Goal: Task Accomplishment & Management: Manage account settings

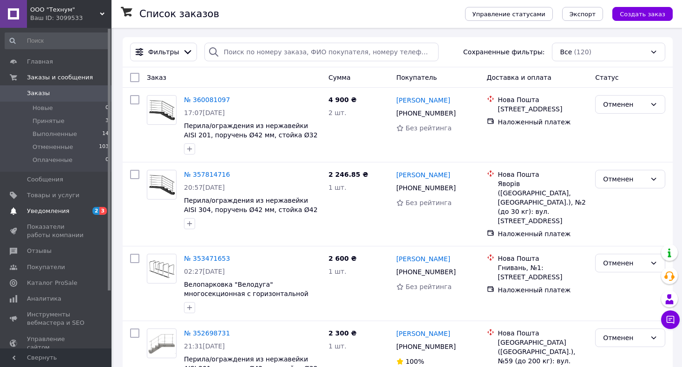
click at [76, 212] on span "Уведомления" at bounding box center [56, 211] width 59 height 8
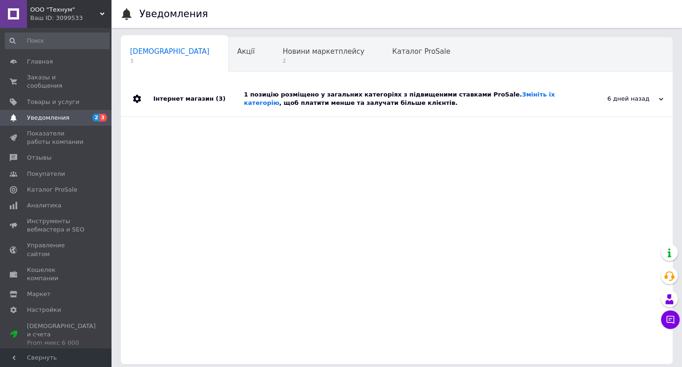
click at [353, 98] on div "1 позицію розміщено у загальних категоріях з підвищеними ставками ProSale. Змін…" at bounding box center [407, 99] width 327 height 17
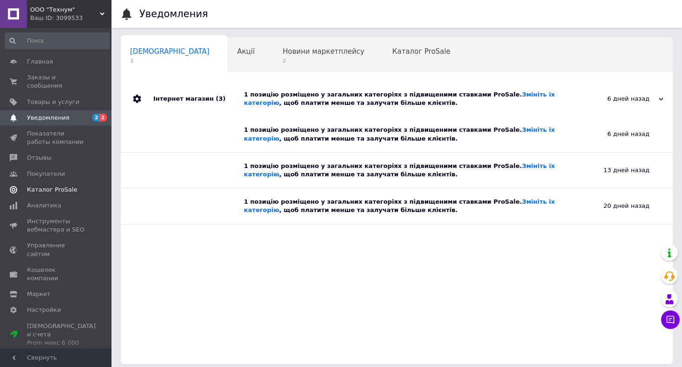
click at [52, 186] on span "Каталог ProSale" at bounding box center [52, 190] width 50 height 8
